Goal: Information Seeking & Learning: Learn about a topic

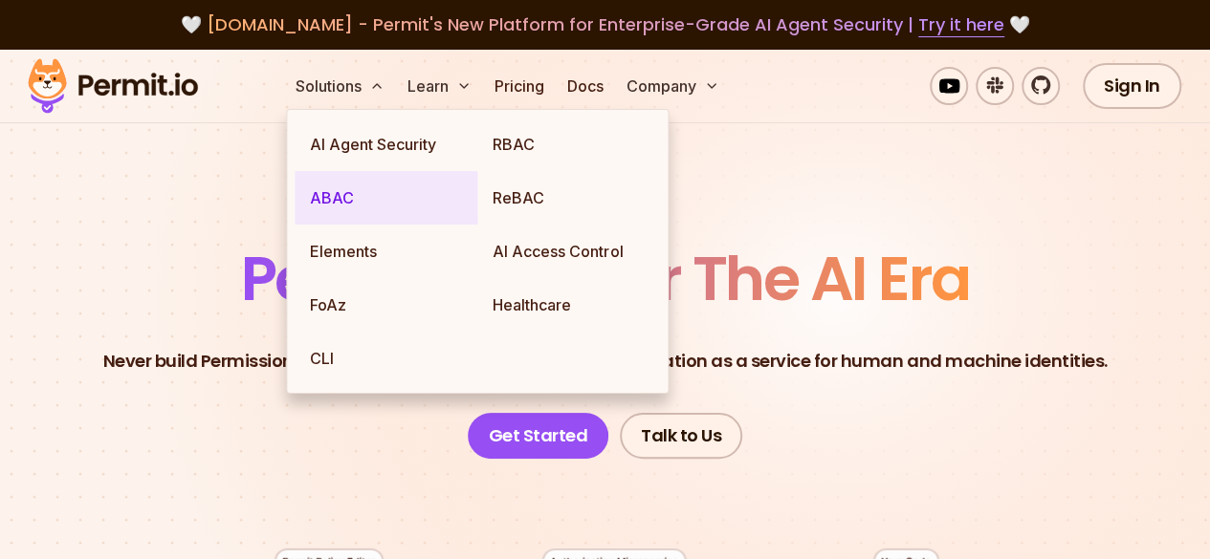
click at [360, 189] on link "ABAC" at bounding box center [386, 198] width 183 height 54
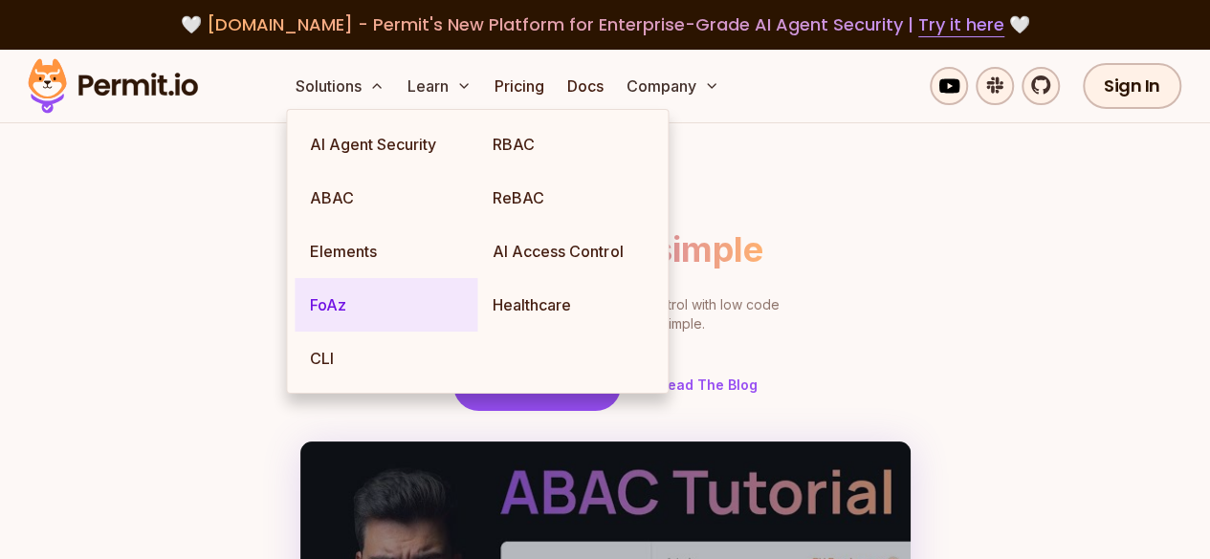
click at [346, 301] on link "FoAz" at bounding box center [386, 305] width 183 height 54
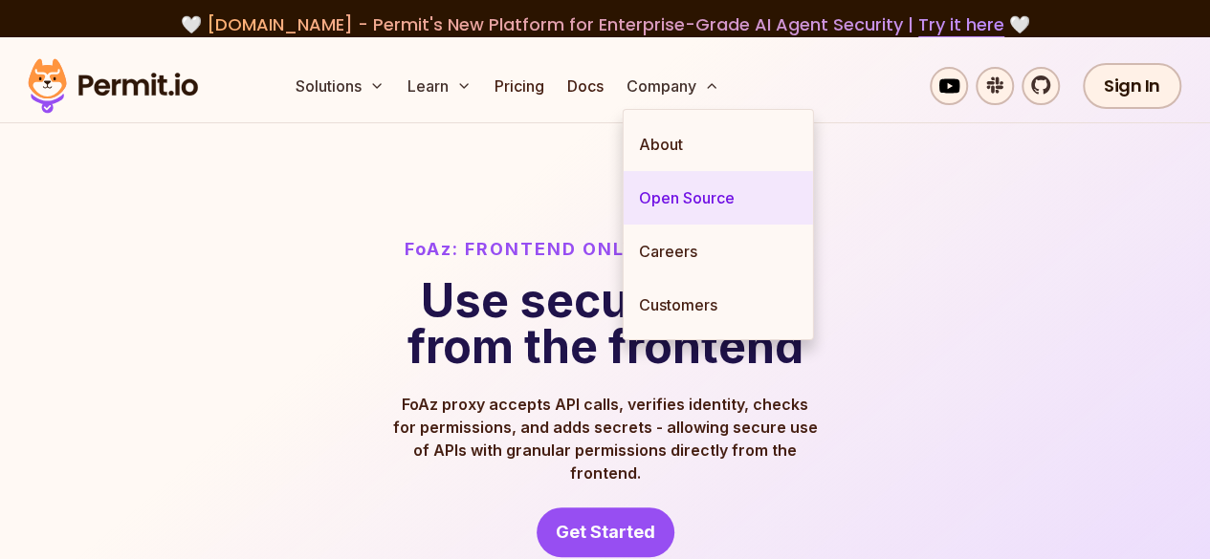
click at [696, 173] on link "Open Source" at bounding box center [718, 198] width 189 height 54
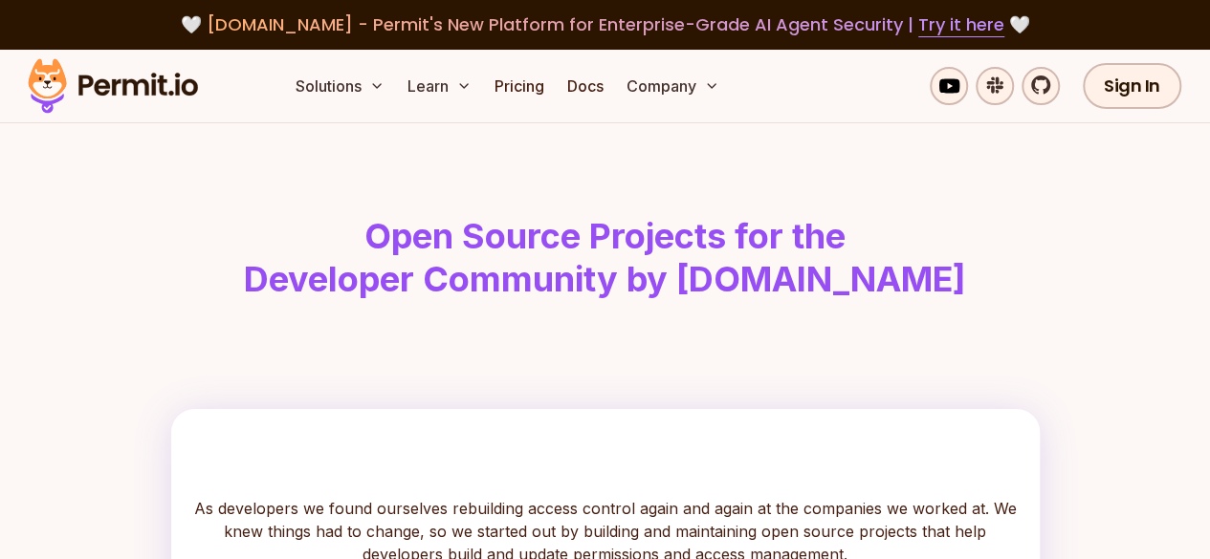
click at [544, 302] on h1 "Open Source Projects for the Developer Community by [DOMAIN_NAME]" at bounding box center [605, 258] width 979 height 87
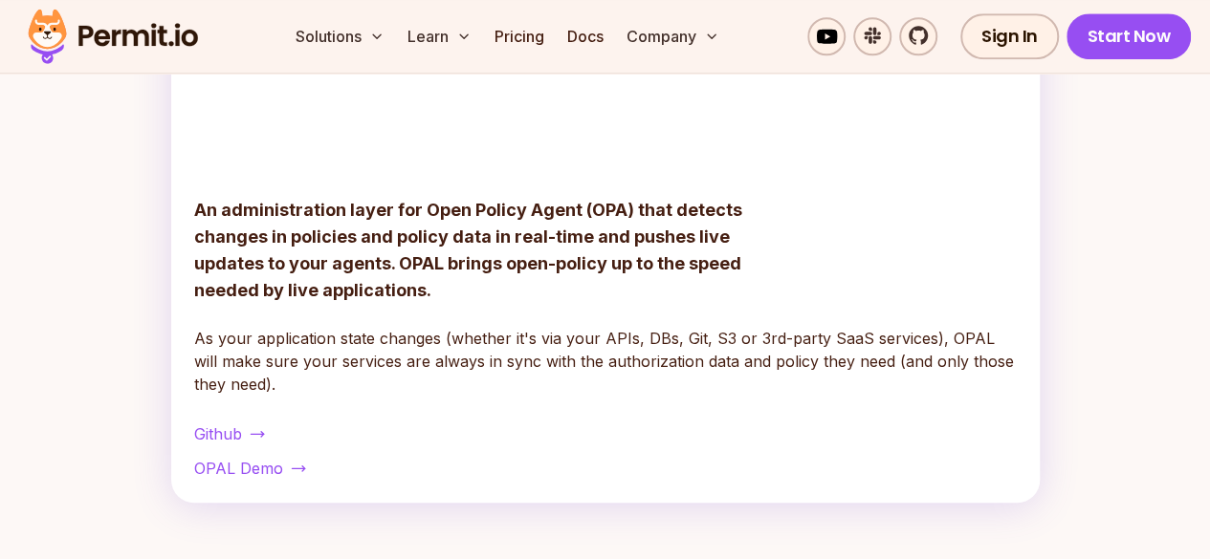
scroll to position [807, 0]
click at [544, 303] on p "An administration layer for Open Policy Agent (OPA) that detects changes in pol…" at bounding box center [481, 249] width 574 height 107
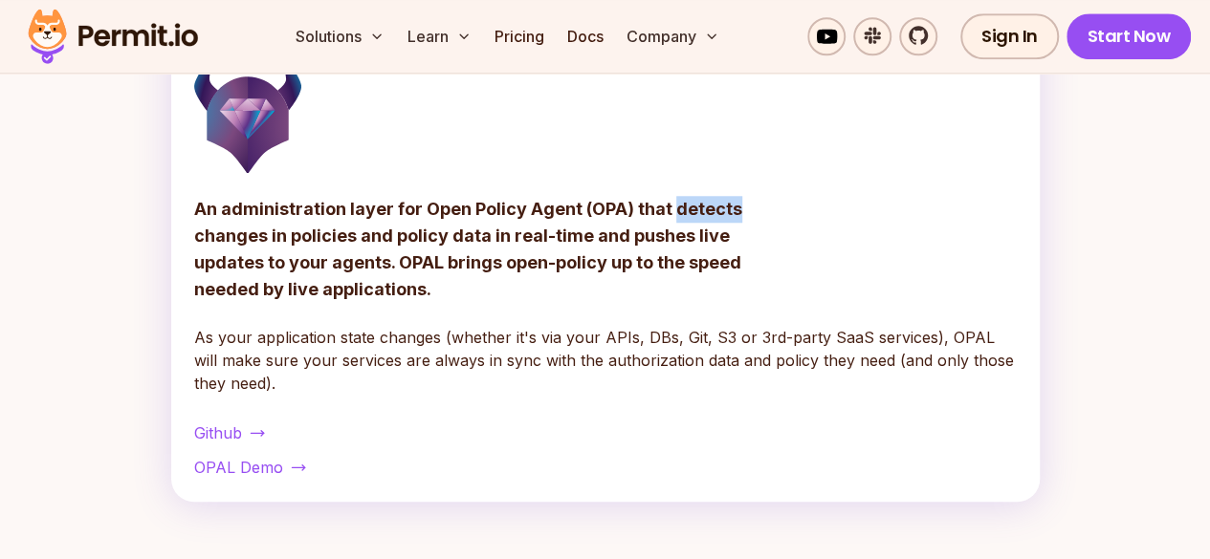
click at [544, 303] on p "An administration layer for Open Policy Agent (OPA) that detects changes in pol…" at bounding box center [481, 249] width 574 height 107
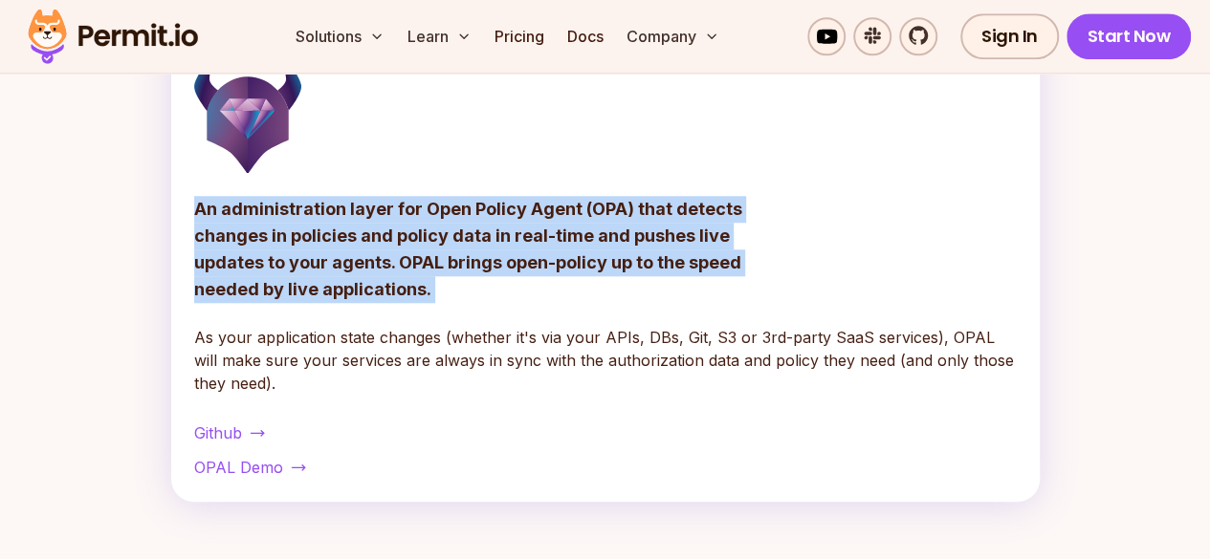
click at [544, 303] on p "An administration layer for Open Policy Agent (OPA) that detects changes in pol…" at bounding box center [481, 249] width 574 height 107
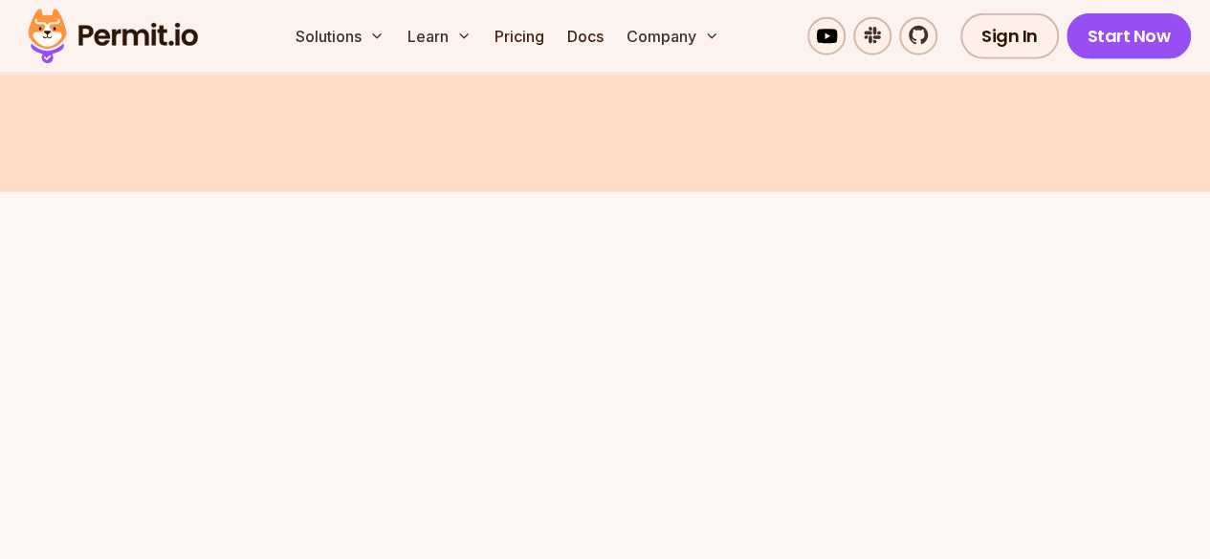
scroll to position [2554, 0]
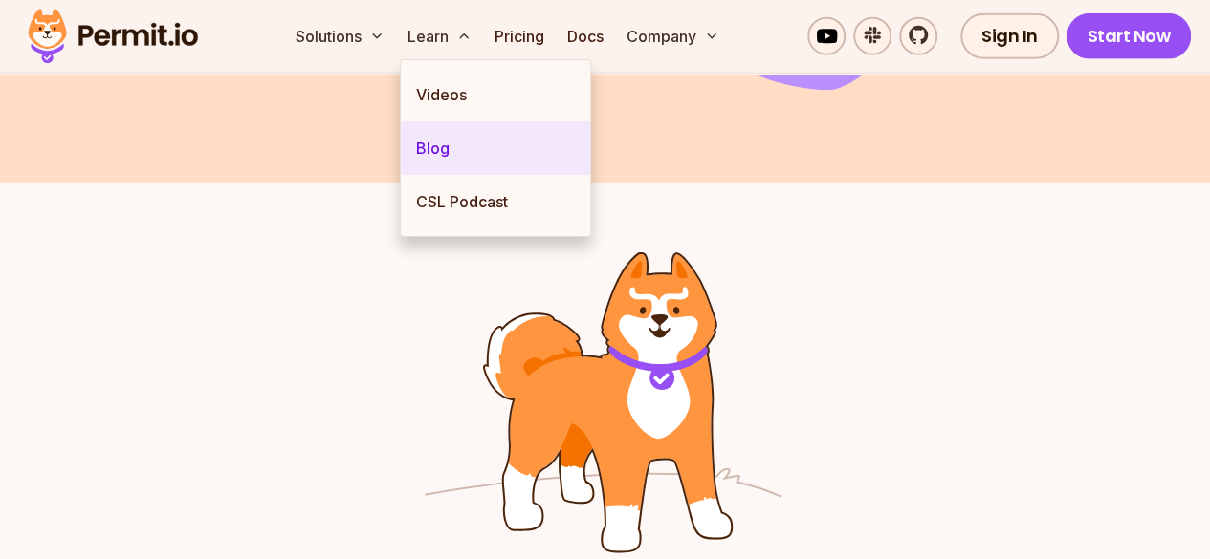
click at [445, 141] on link "Blog" at bounding box center [495, 148] width 189 height 54
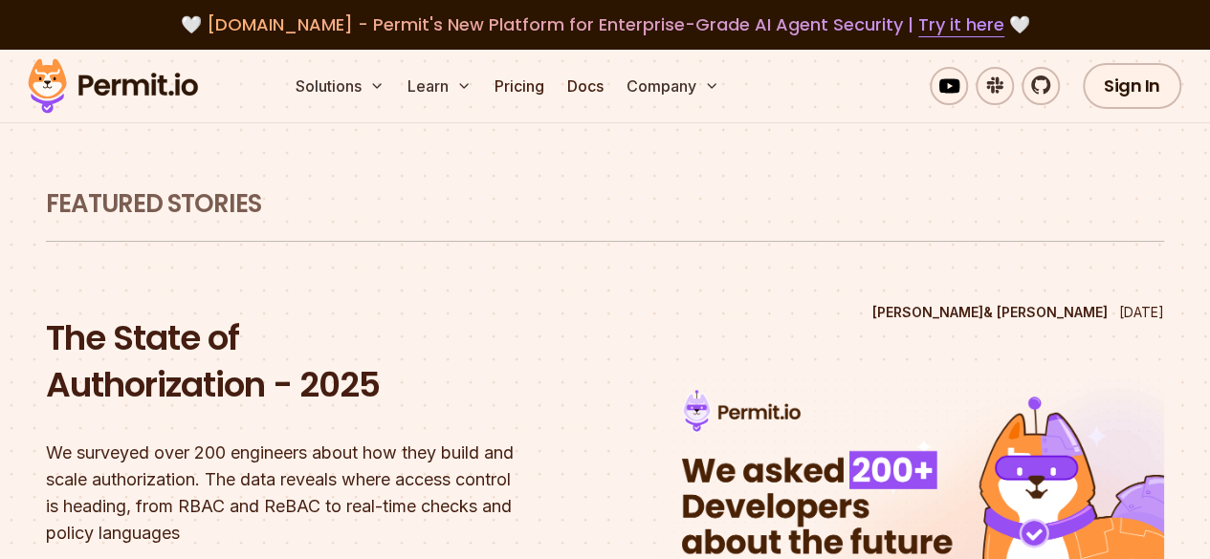
click at [151, 83] on img at bounding box center [112, 86] width 187 height 65
